Goal: Information Seeking & Learning: Learn about a topic

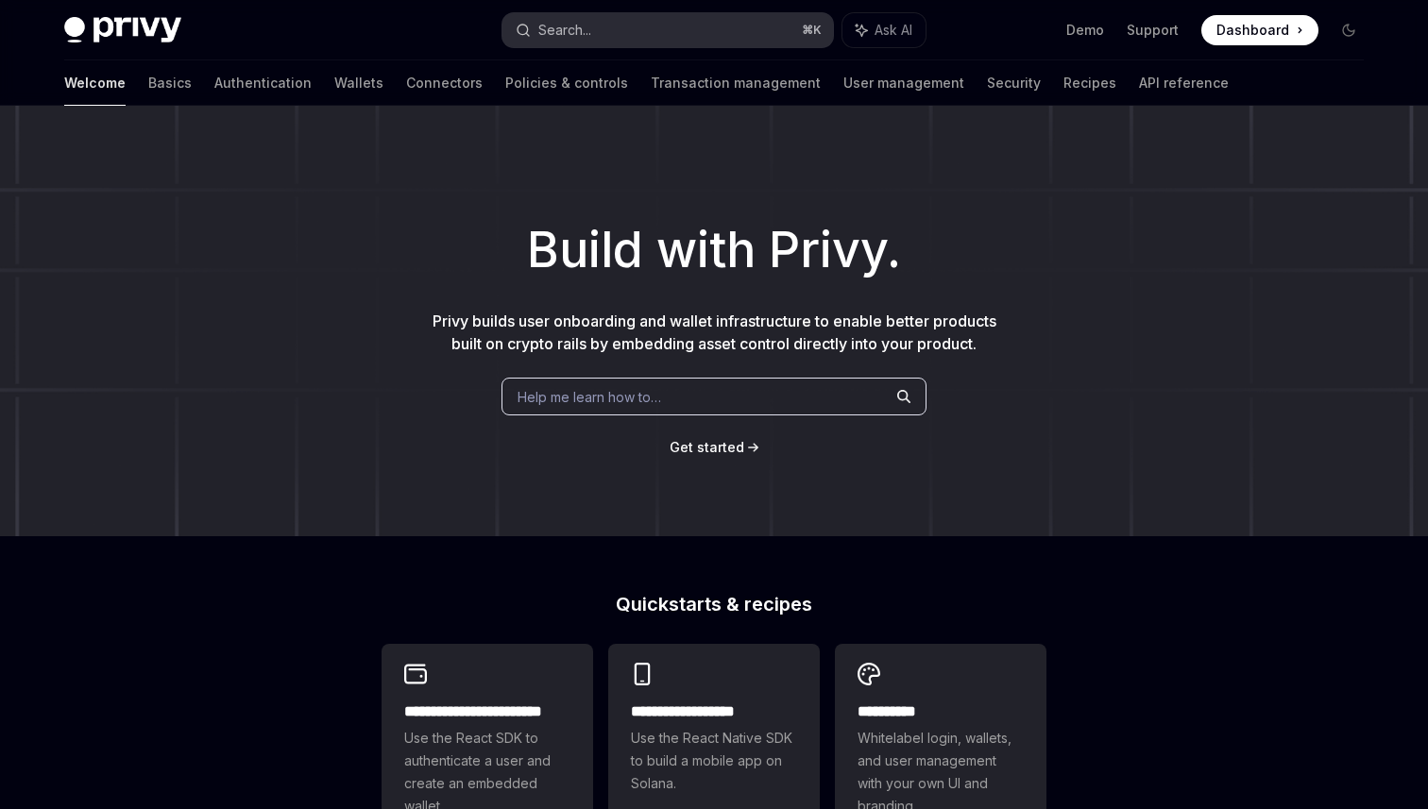
click at [551, 15] on button "Search... ⌘ K" at bounding box center [667, 30] width 330 height 34
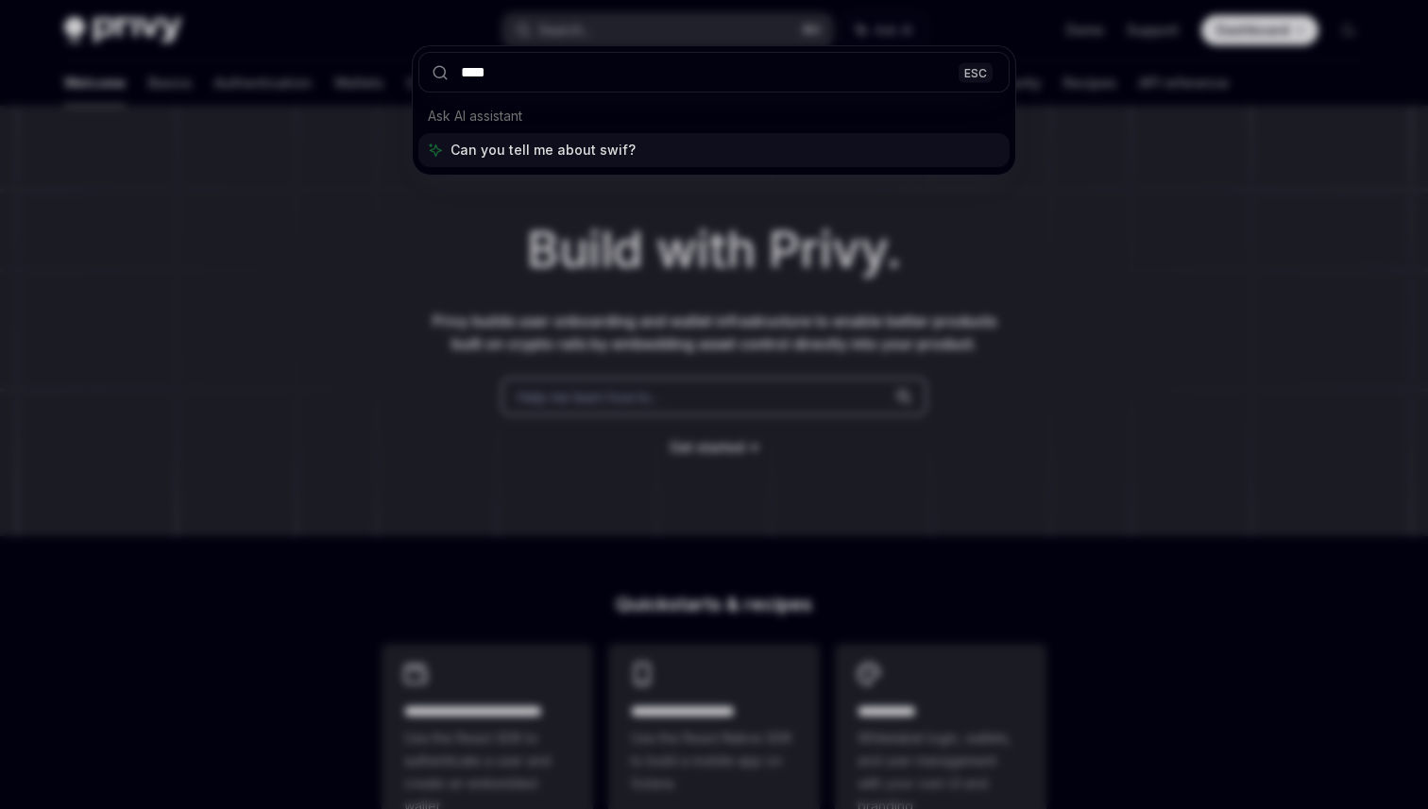
type input "*****"
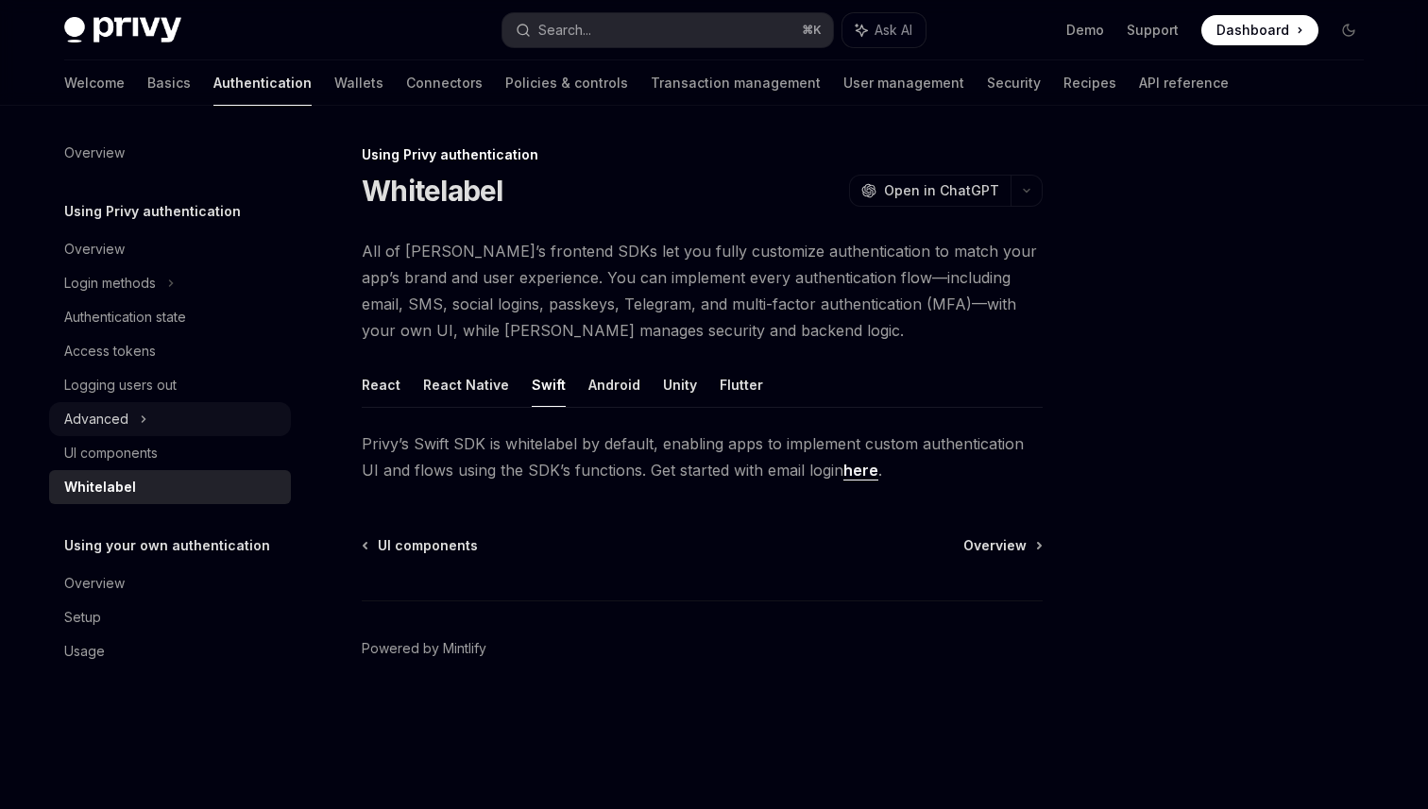
click at [145, 425] on icon at bounding box center [144, 419] width 8 height 23
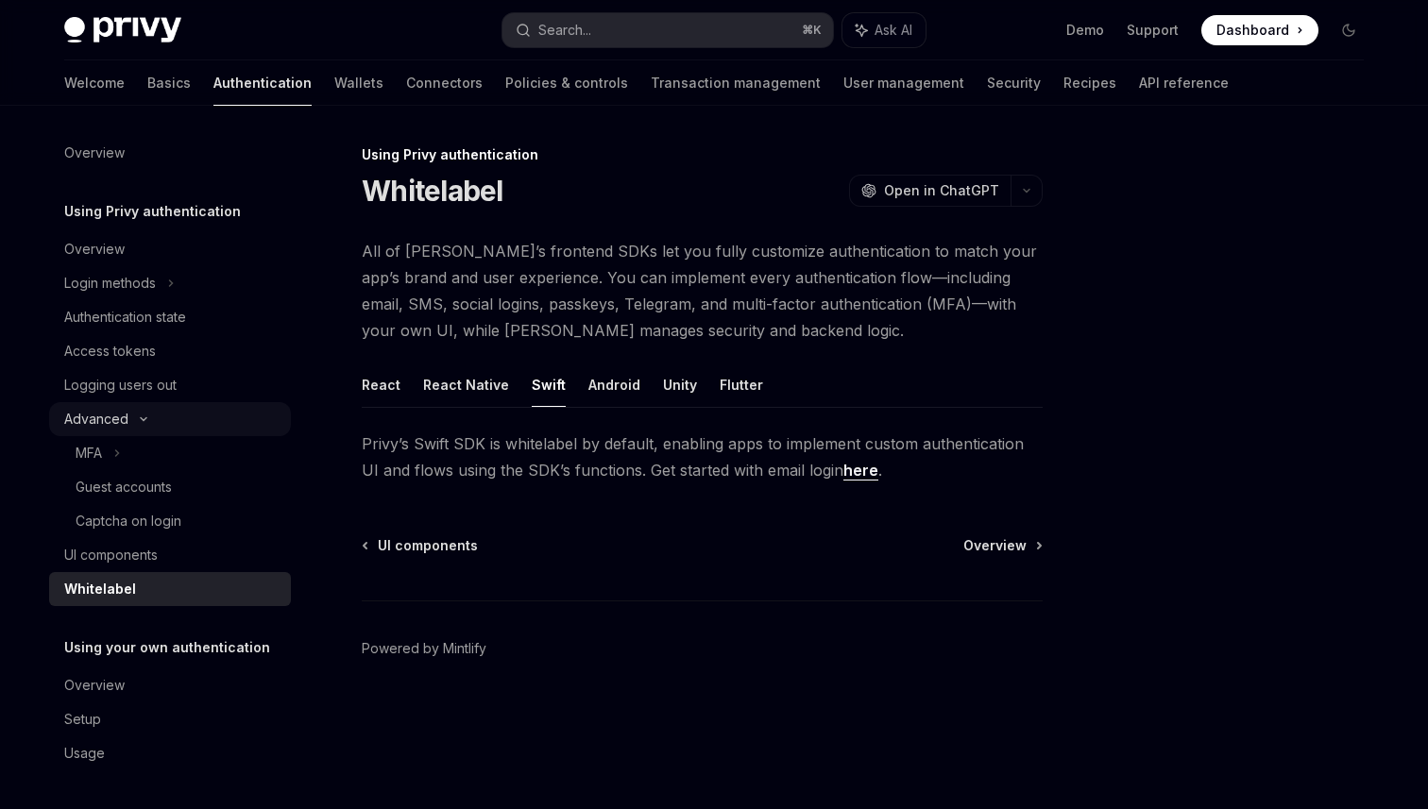
click at [145, 425] on div "Advanced" at bounding box center [170, 419] width 242 height 34
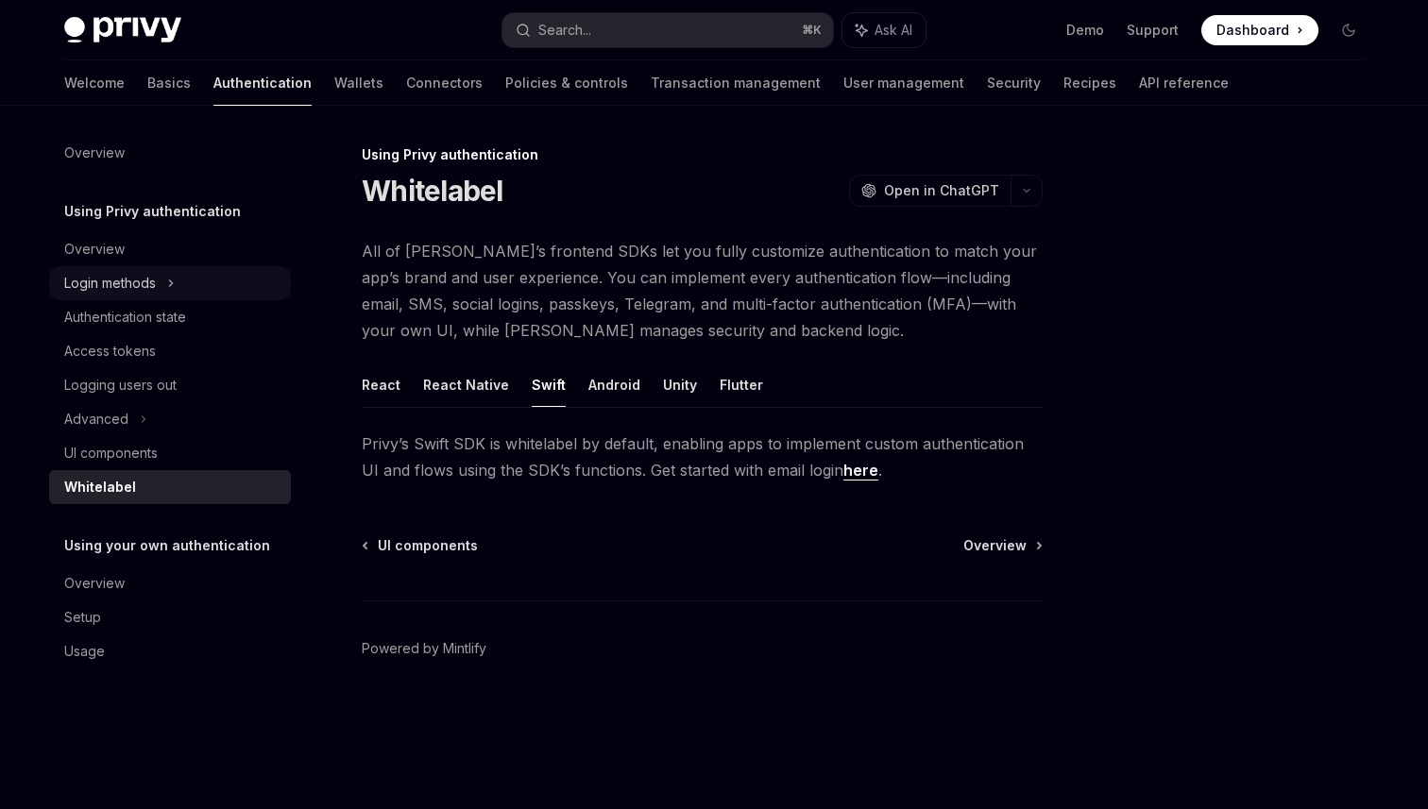
click at [178, 288] on div "Login methods" at bounding box center [170, 283] width 242 height 34
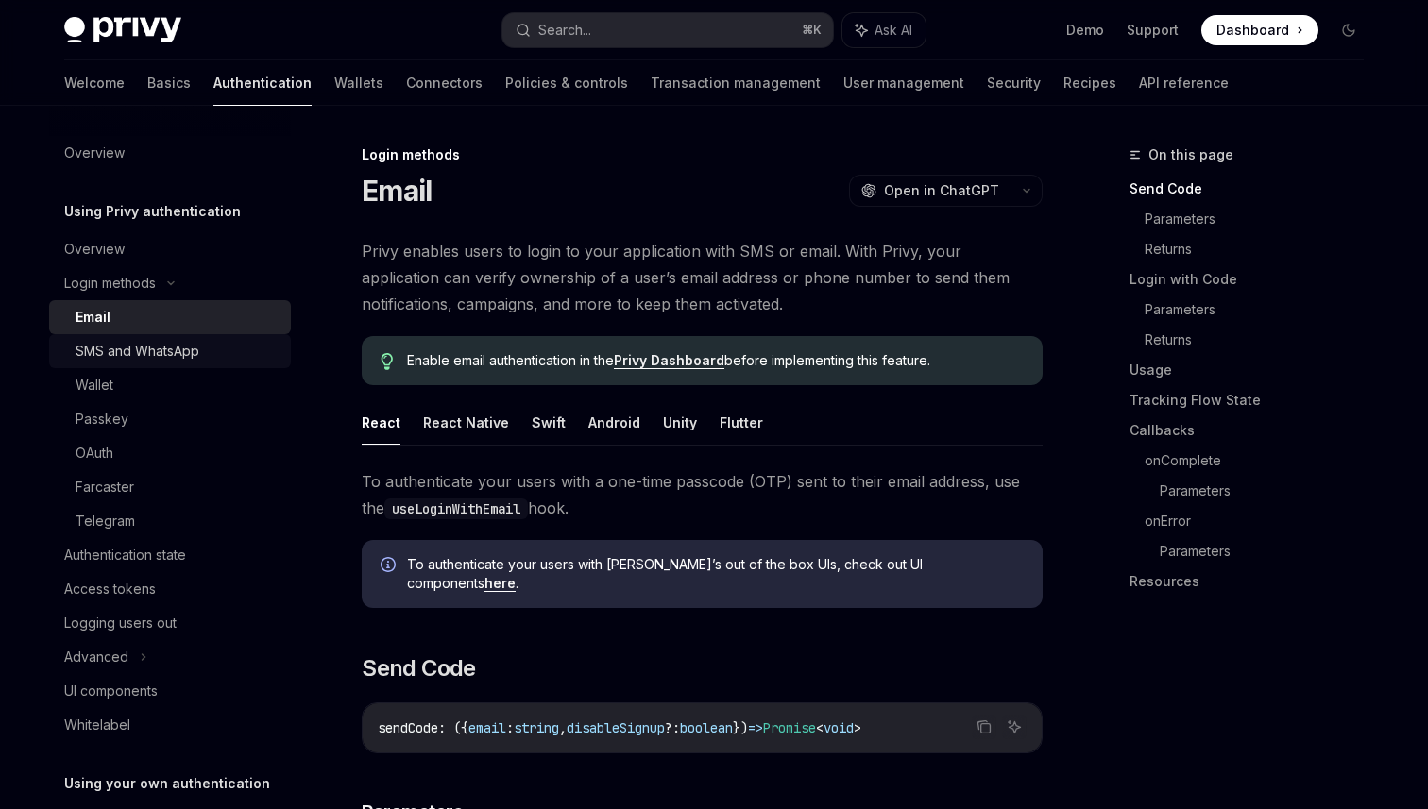
click at [159, 350] on div "SMS and WhatsApp" at bounding box center [138, 351] width 124 height 23
type textarea "*"
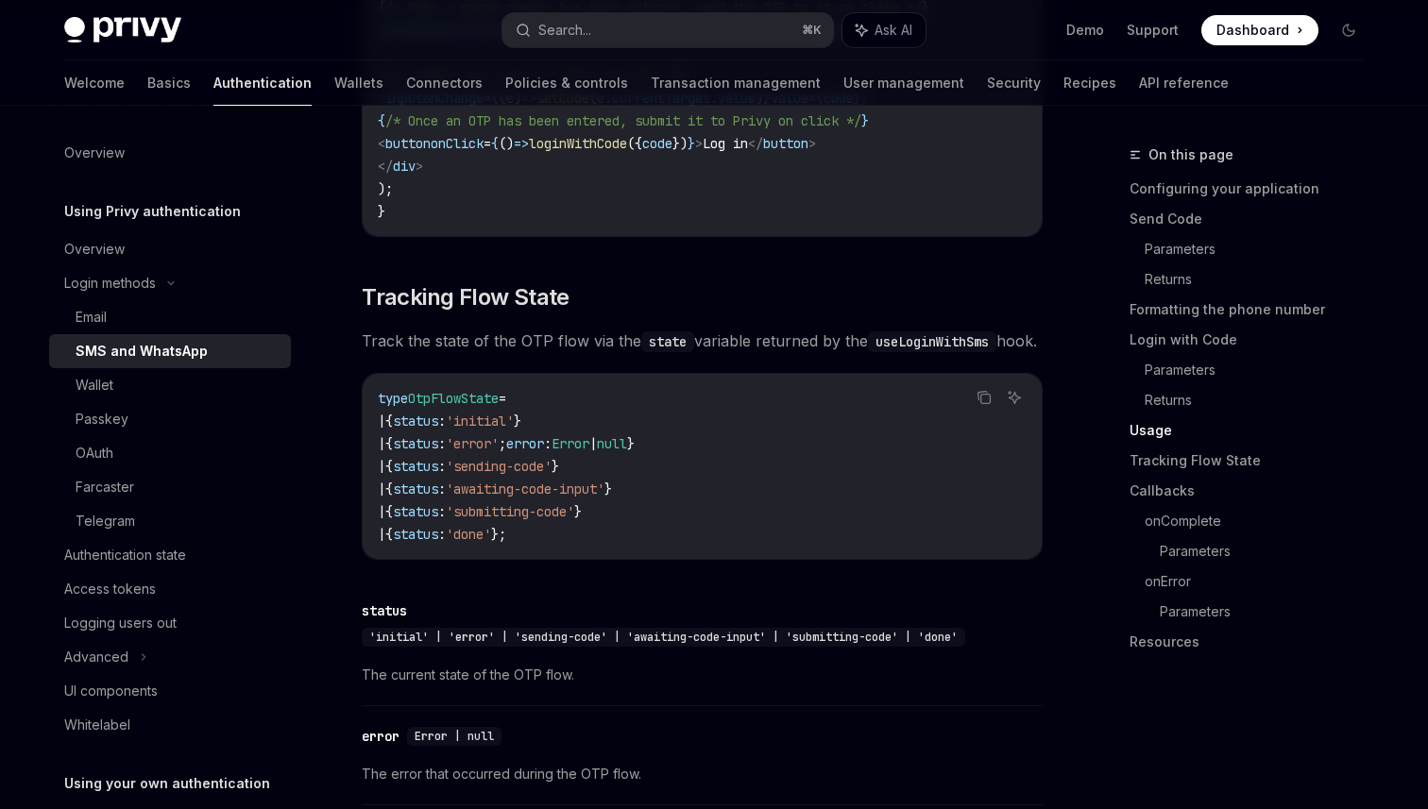
scroll to position [2899, 0]
